Goal: Check status: Check status

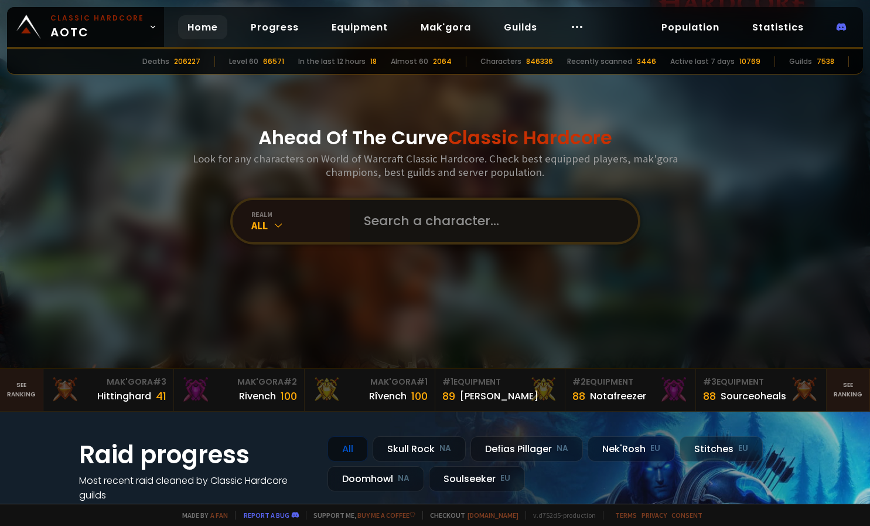
click at [460, 207] on input "text" at bounding box center [490, 221] width 267 height 42
type input "Neiiko"
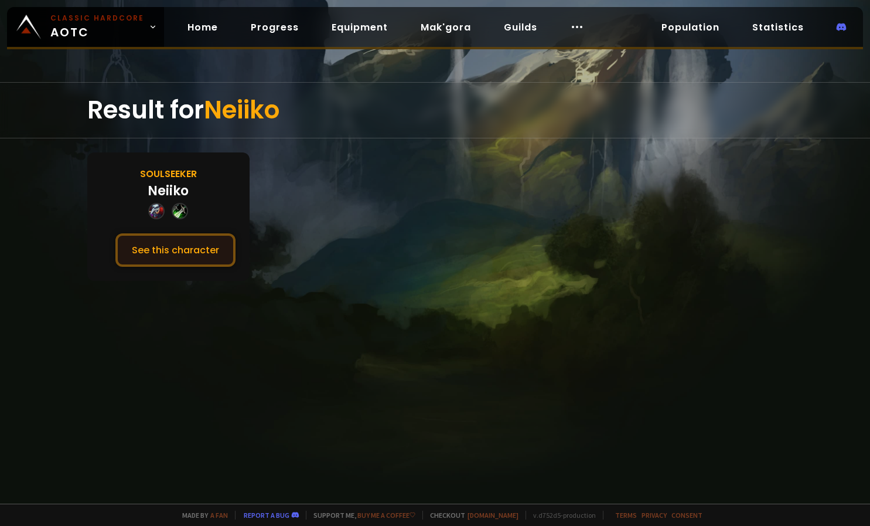
click at [182, 248] on button "See this character" at bounding box center [175, 249] width 120 height 33
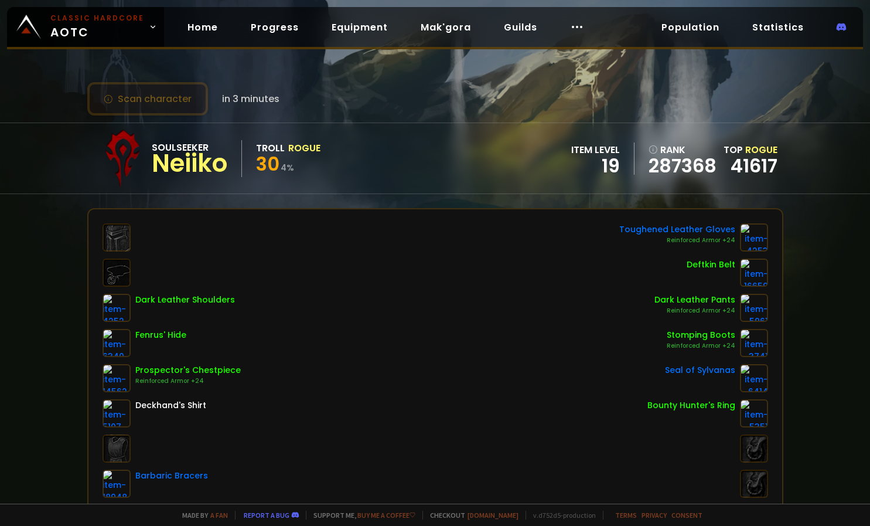
click at [150, 114] on button "Scan character" at bounding box center [147, 98] width 121 height 33
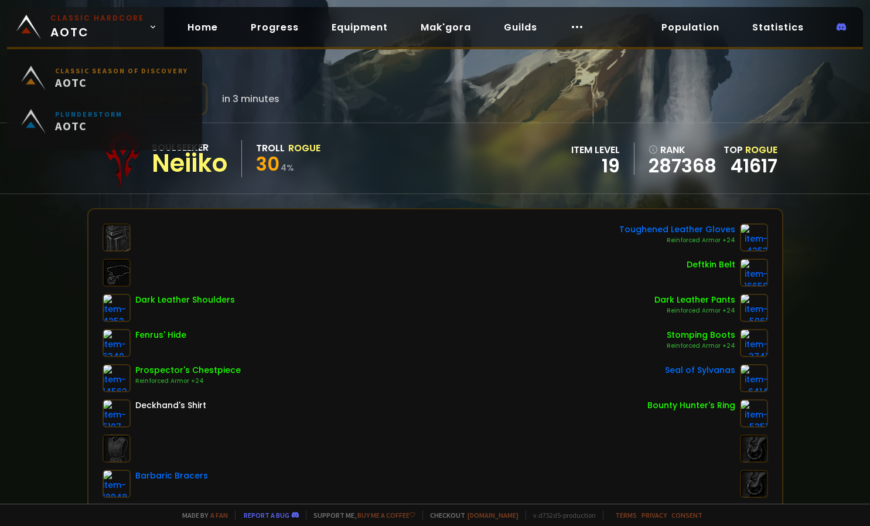
click at [140, 32] on link "Classic Hardcore AOTC" at bounding box center [85, 27] width 157 height 40
